Goal: Register for event/course

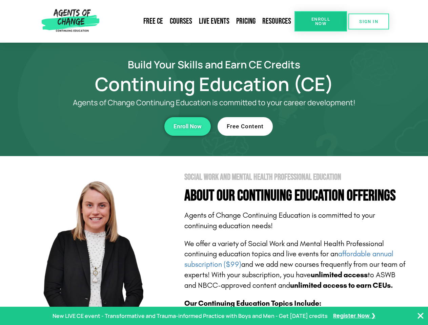
click at [214, 163] on section "Social Work and Mental Health Professional Education About Our Continuing Educa…" at bounding box center [214, 298] width 428 height 285
click at [277, 21] on link "Resources" at bounding box center [277, 22] width 36 height 16
click at [320, 21] on span "Enroll Now" at bounding box center [320, 21] width 31 height 9
click at [369, 21] on span "SIGN IN" at bounding box center [368, 21] width 19 height 4
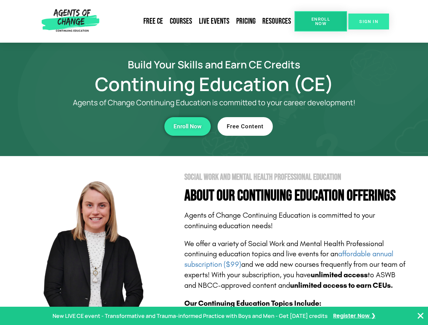
click at [369, 21] on span "SIGN IN" at bounding box center [368, 21] width 19 height 4
click at [118, 126] on div "Enroll Now" at bounding box center [117, 126] width 186 height 19
click at [187, 126] on span "Enroll Now" at bounding box center [187, 127] width 28 height 6
